Goal: Transaction & Acquisition: Purchase product/service

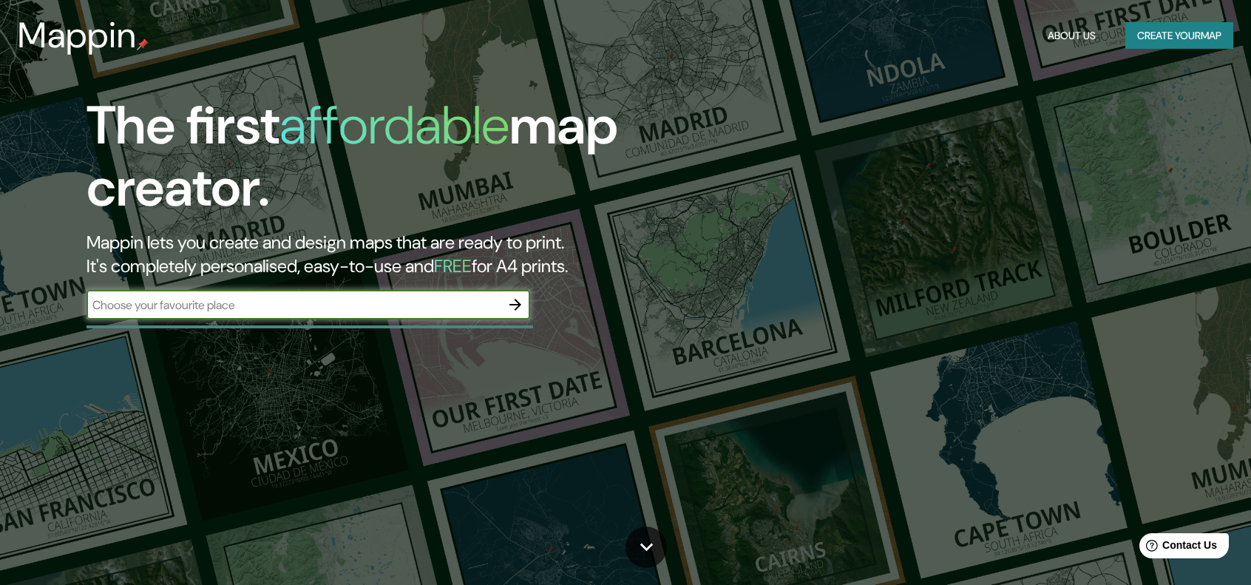
drag, startPoint x: 0, startPoint y: 0, endPoint x: 474, endPoint y: 310, distance: 566.2
click at [474, 310] on input "text" at bounding box center [294, 304] width 414 height 17
type input "[GEOGRAPHIC_DATA]"
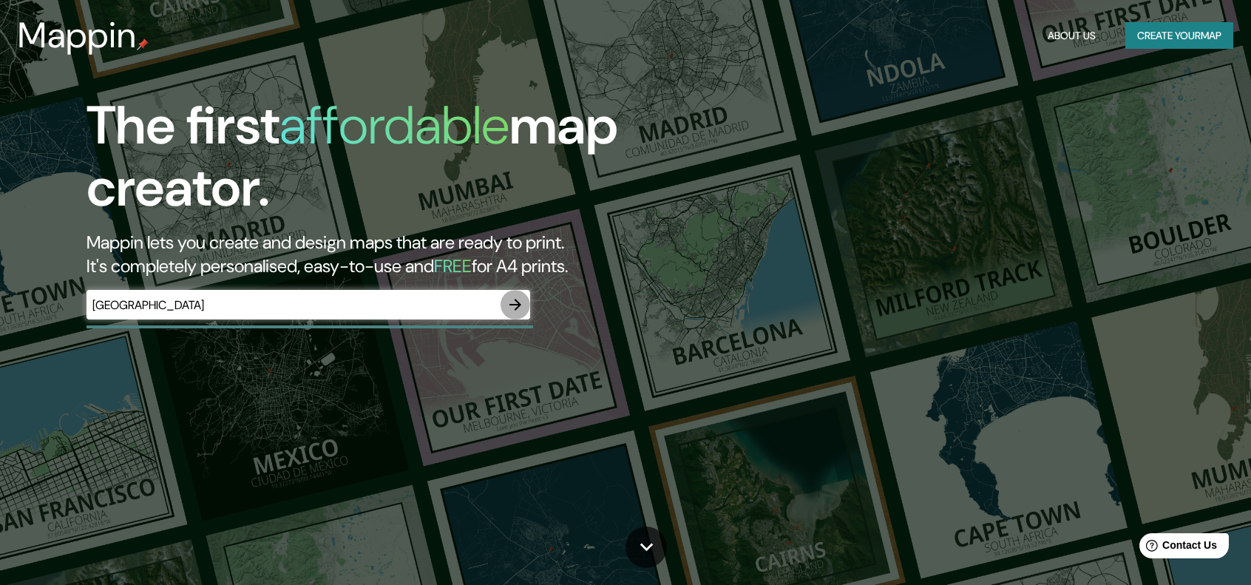
click at [517, 291] on button "button" at bounding box center [516, 305] width 30 height 30
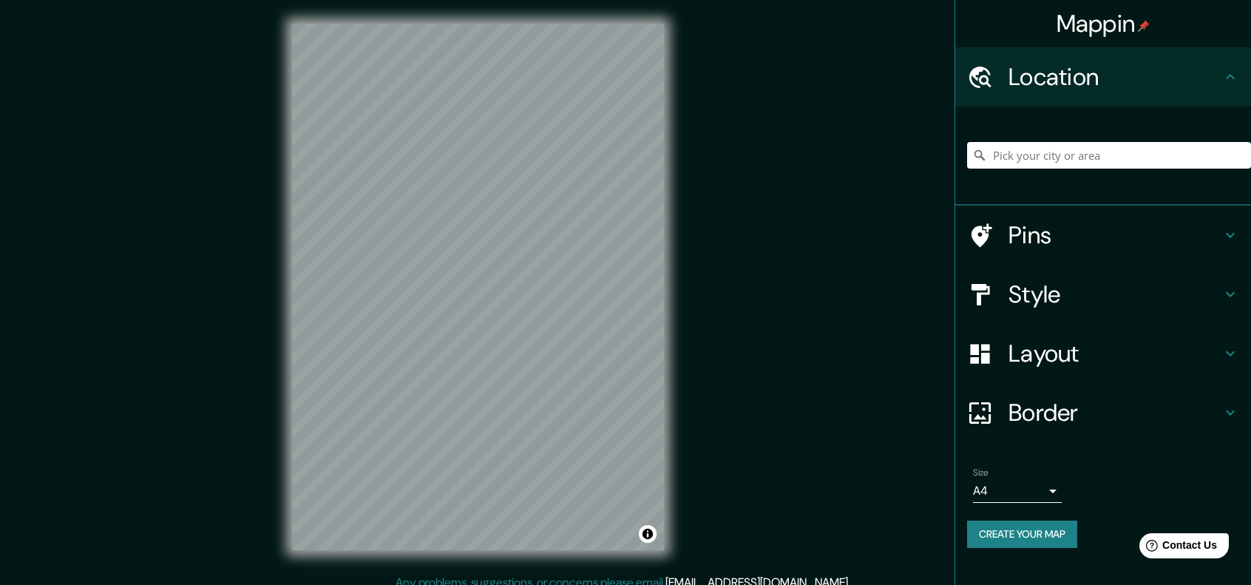
click at [1051, 159] on input "Pick your city or area" at bounding box center [1109, 155] width 284 height 27
type input "p"
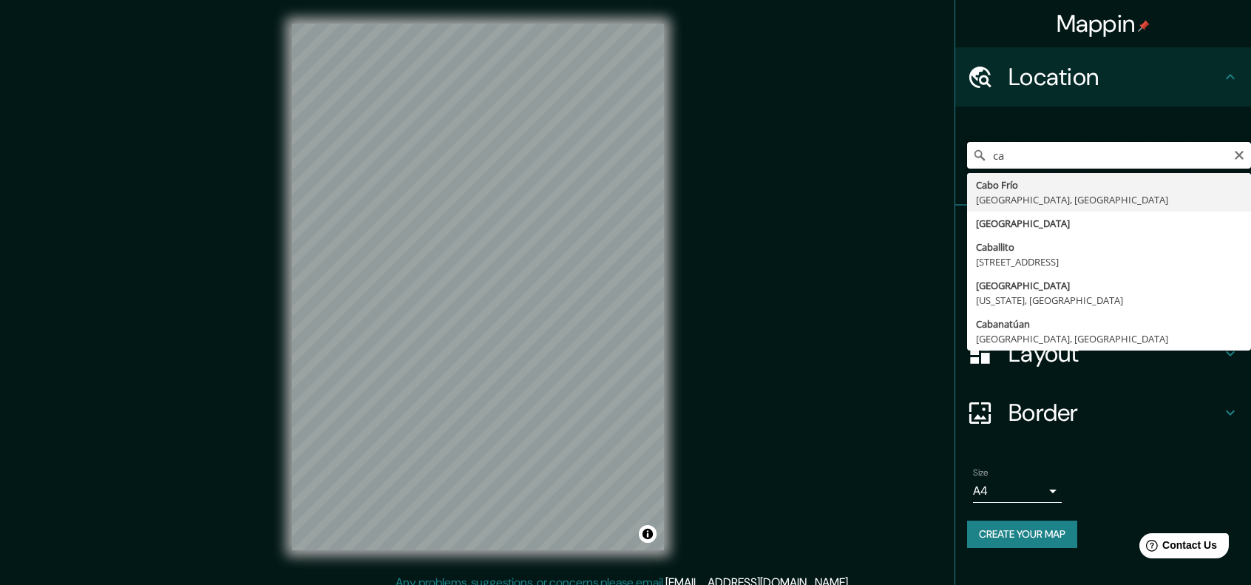
type input "c"
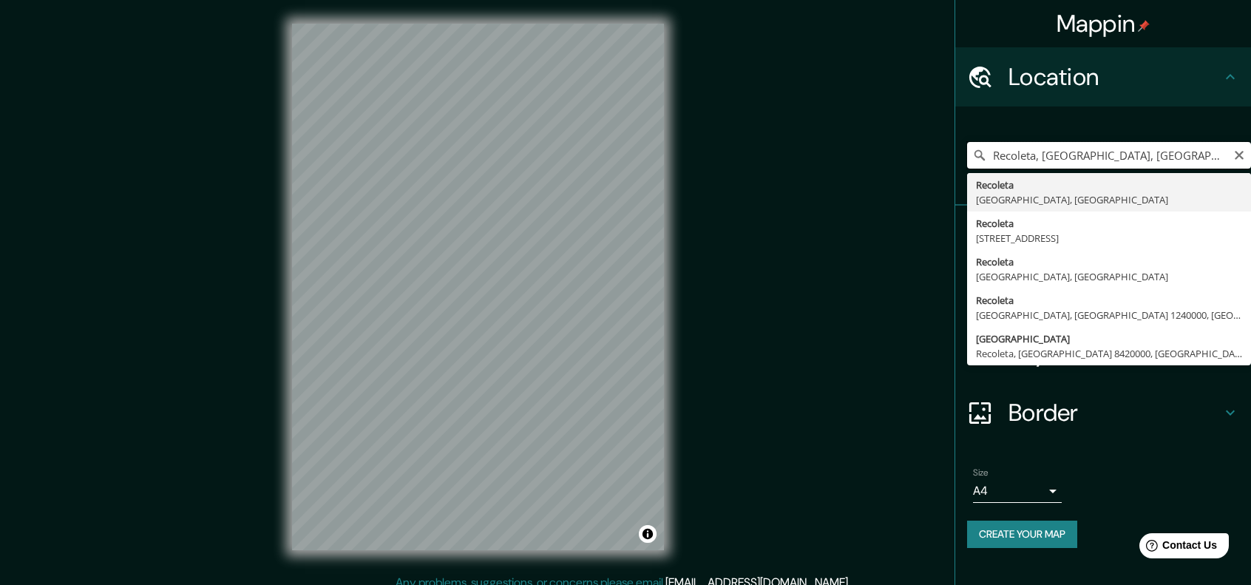
click at [1171, 163] on input "Recoleta, [GEOGRAPHIC_DATA], [GEOGRAPHIC_DATA]" at bounding box center [1109, 155] width 284 height 27
type input "[STREET_ADDRESS]"
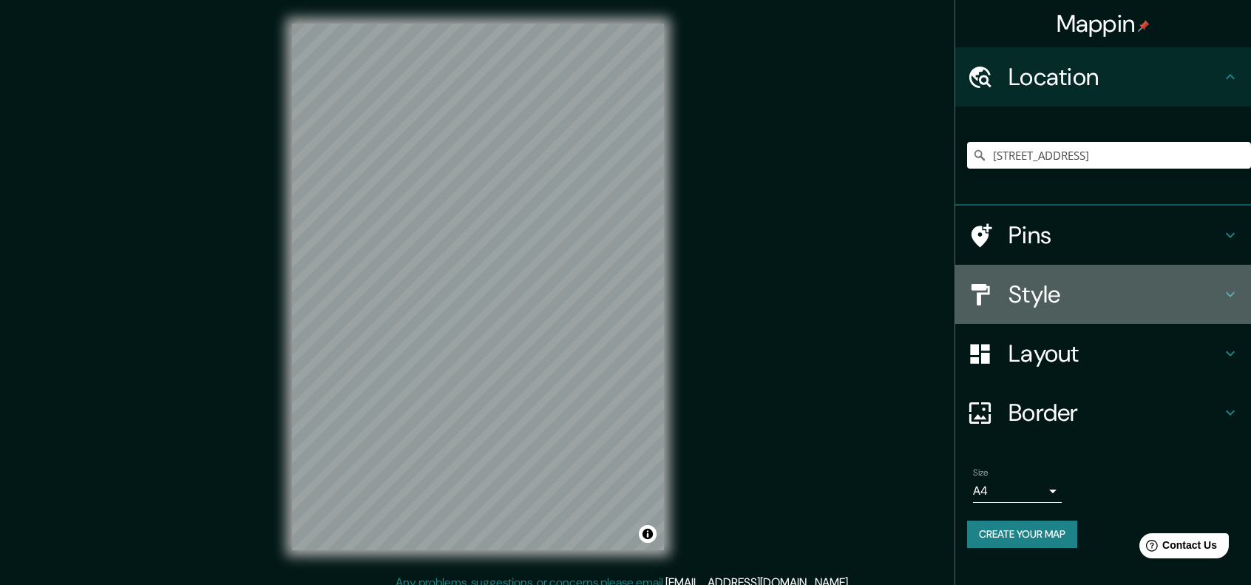
click at [1081, 297] on h4 "Style" at bounding box center [1114, 294] width 213 height 30
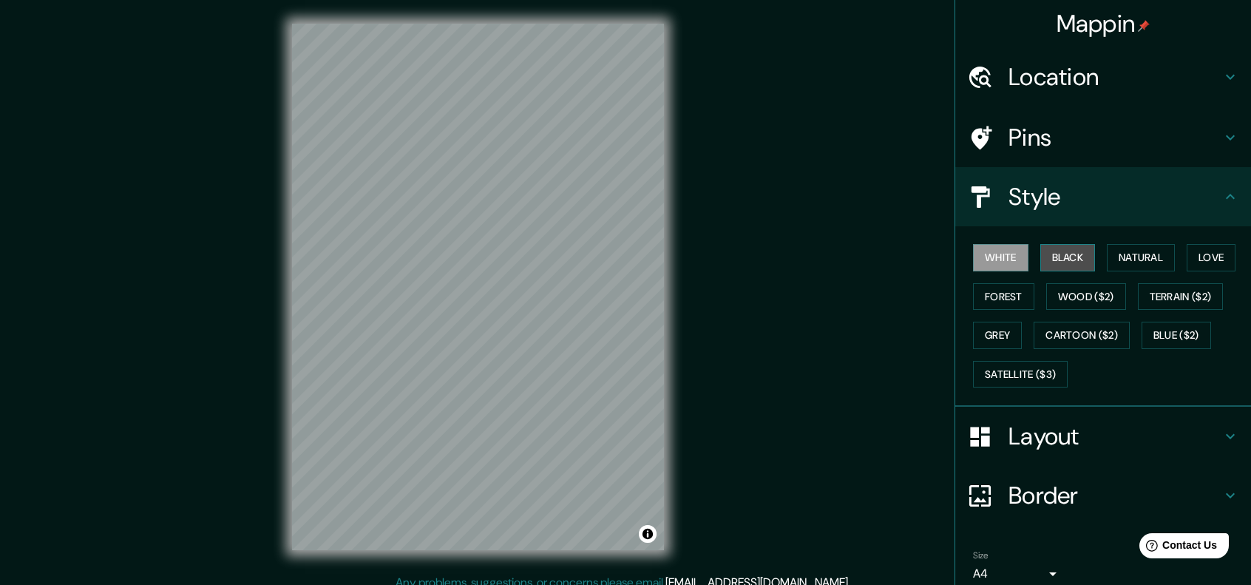
click at [1050, 254] on button "Black" at bounding box center [1067, 257] width 55 height 27
click at [1007, 254] on button "White" at bounding box center [1000, 257] width 55 height 27
click at [1048, 257] on button "Black" at bounding box center [1067, 257] width 55 height 27
click at [997, 264] on button "White" at bounding box center [1000, 257] width 55 height 27
click at [1049, 267] on button "Black" at bounding box center [1067, 257] width 55 height 27
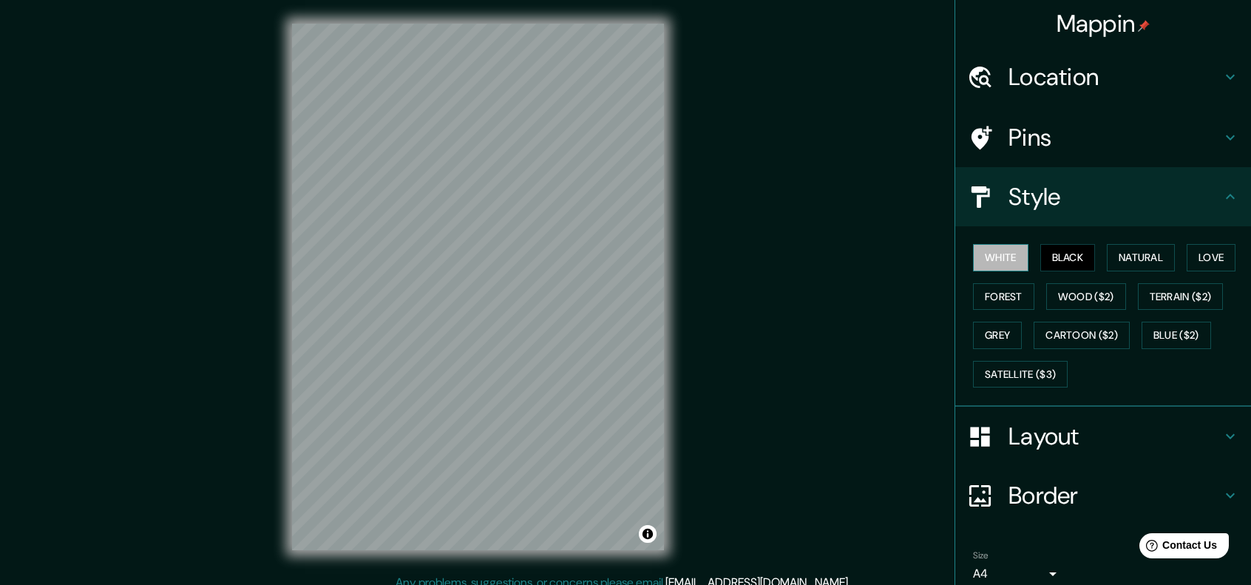
click at [1000, 258] on button "White" at bounding box center [1000, 257] width 55 height 27
click at [1041, 266] on button "Black" at bounding box center [1067, 257] width 55 height 27
click at [994, 267] on button "White" at bounding box center [1000, 257] width 55 height 27
click at [1051, 264] on button "Black" at bounding box center [1067, 257] width 55 height 27
click at [1130, 256] on button "Natural" at bounding box center [1141, 257] width 68 height 27
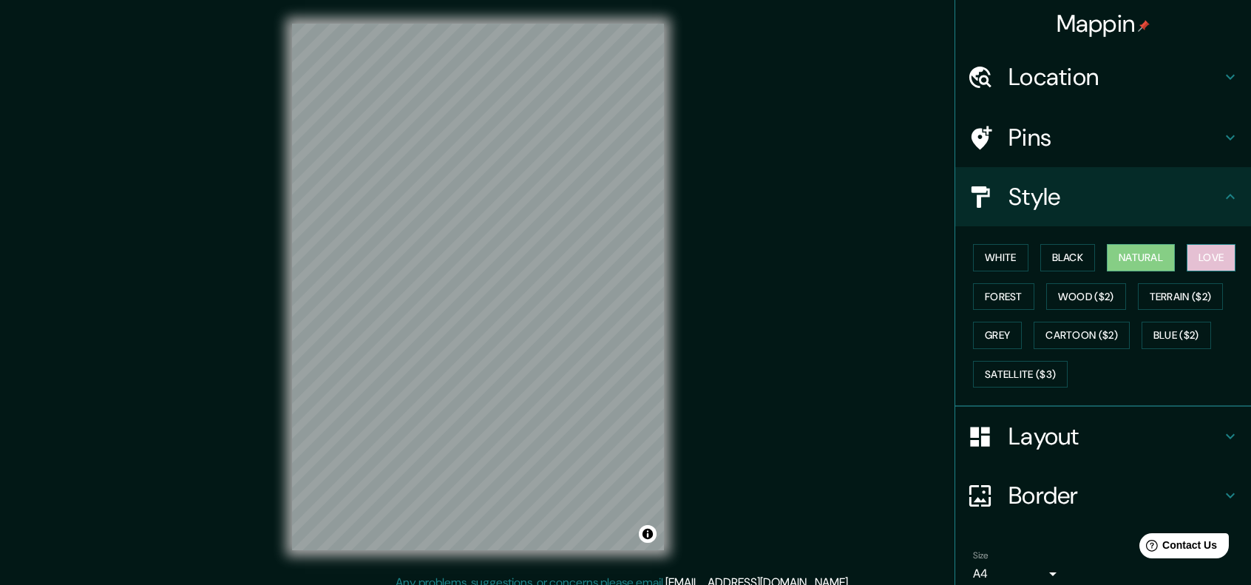
click at [1198, 261] on button "Love" at bounding box center [1211, 257] width 49 height 27
click at [1152, 260] on button "Natural" at bounding box center [1141, 257] width 68 height 27
click at [973, 262] on button "White" at bounding box center [1000, 257] width 55 height 27
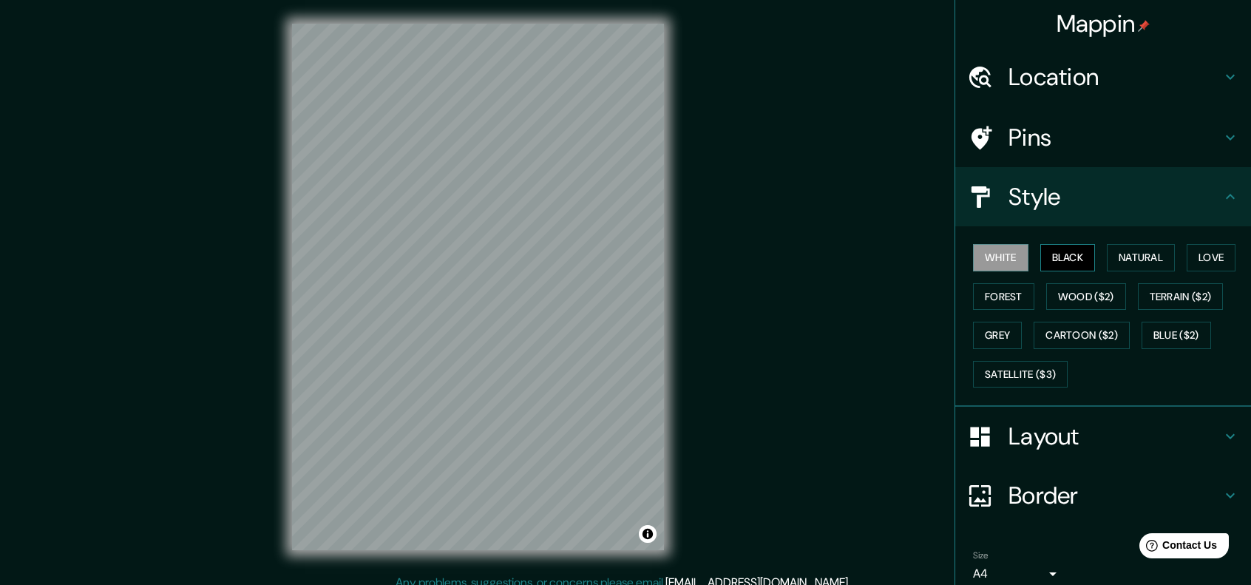
click at [1045, 258] on button "Black" at bounding box center [1067, 257] width 55 height 27
